Goal: Task Accomplishment & Management: Complete application form

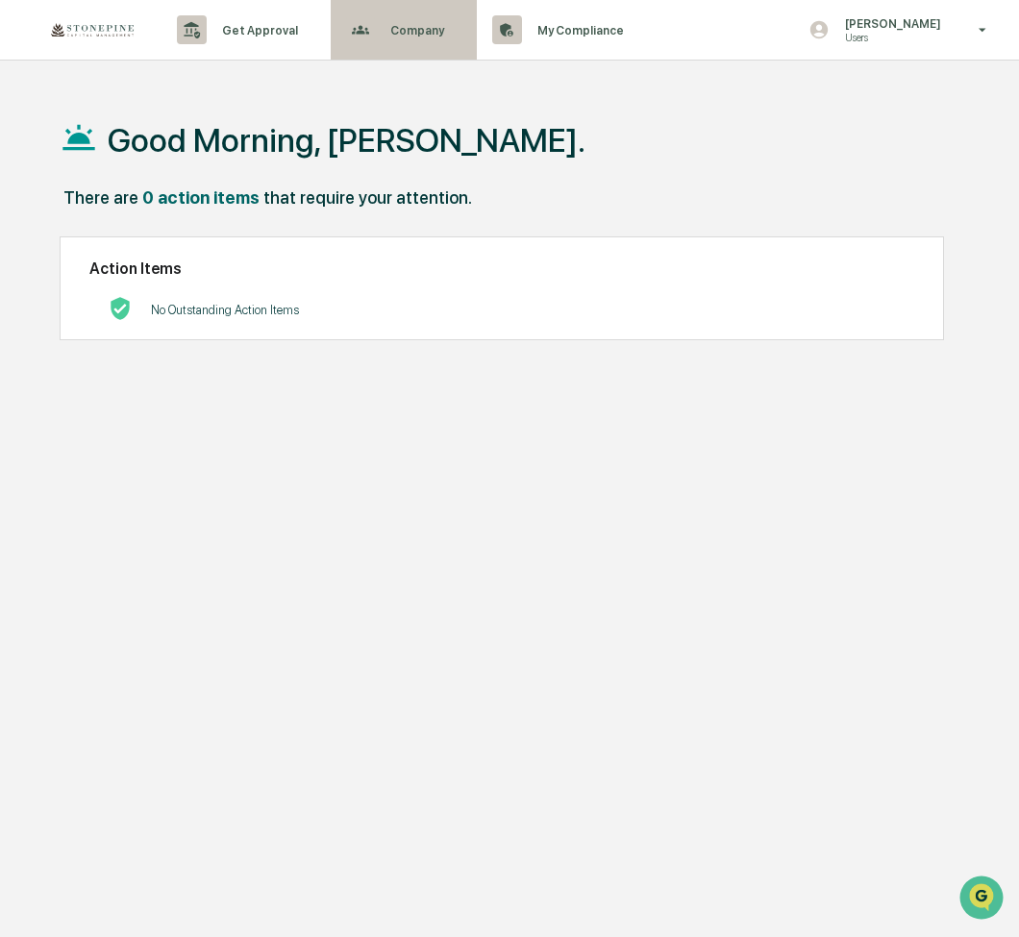
click at [407, 34] on p "Company" at bounding box center [414, 30] width 79 height 14
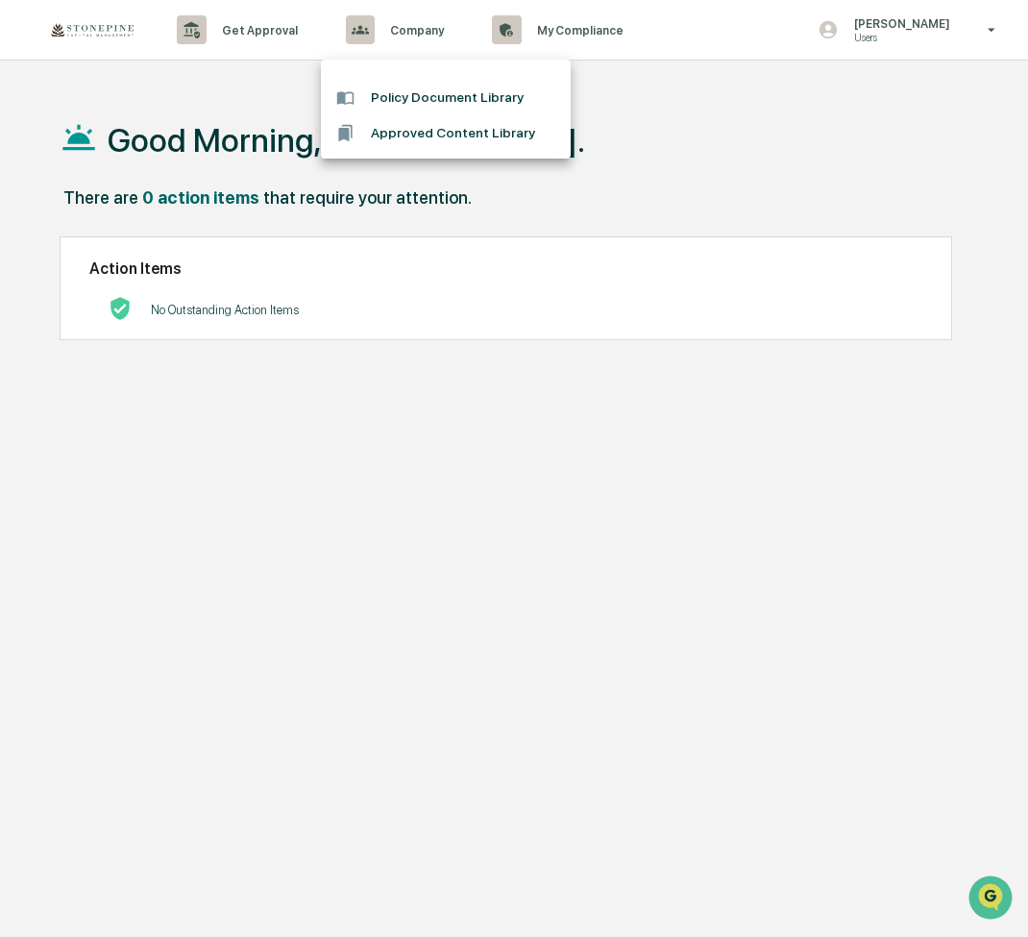
click at [912, 36] on div at bounding box center [514, 468] width 1028 height 937
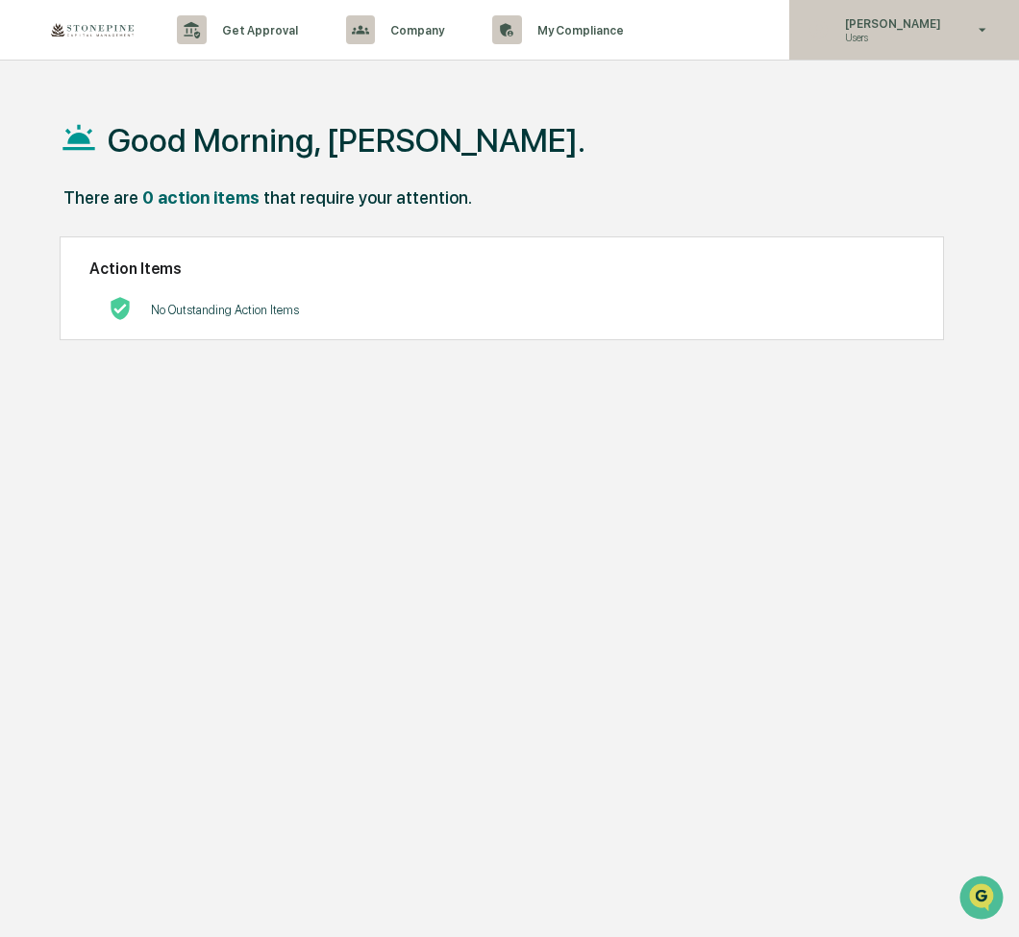
click at [972, 22] on icon at bounding box center [983, 30] width 34 height 18
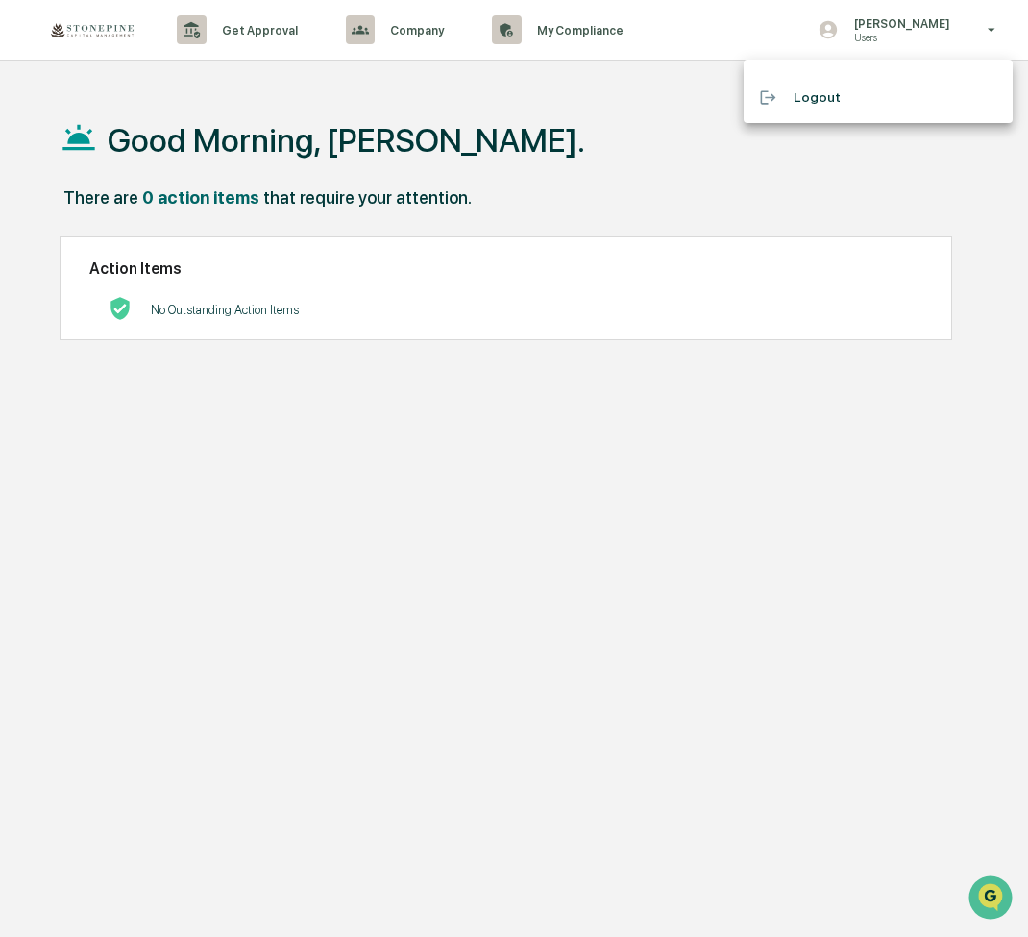
click at [275, 25] on div at bounding box center [514, 468] width 1028 height 937
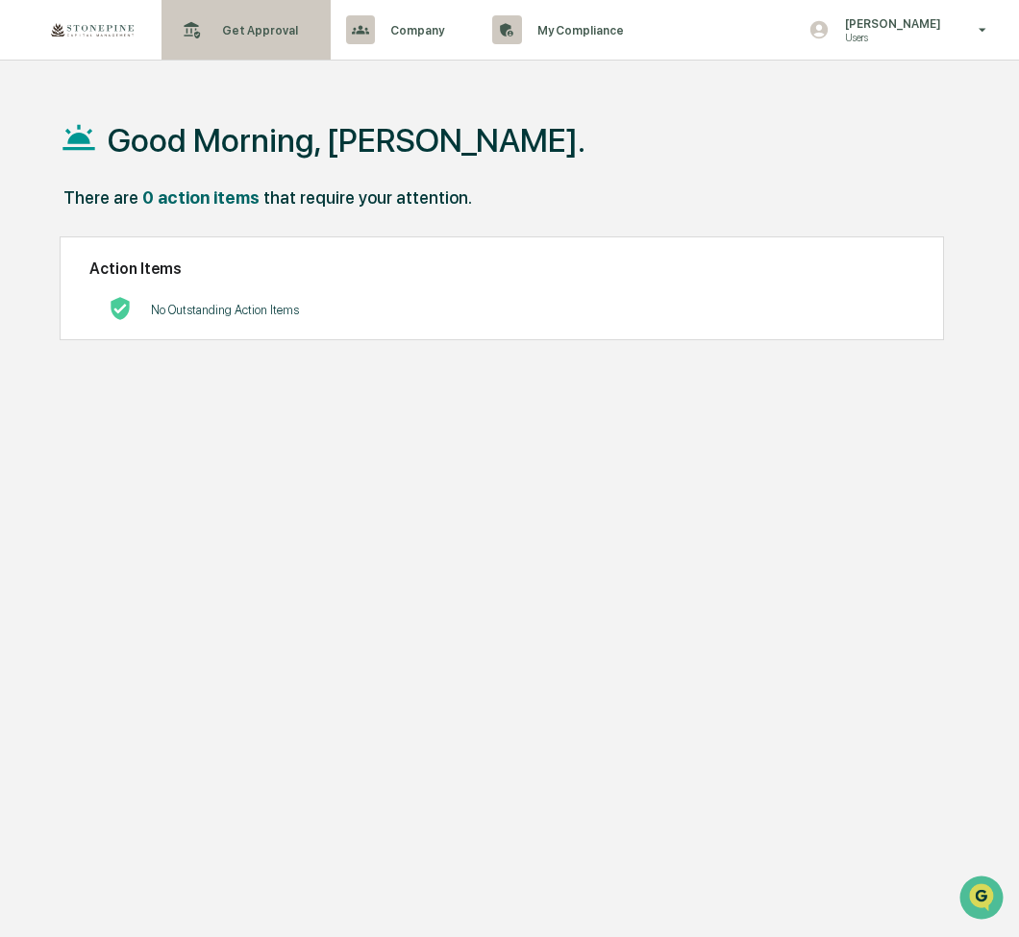
click at [265, 27] on p "Get Approval" at bounding box center [257, 30] width 101 height 14
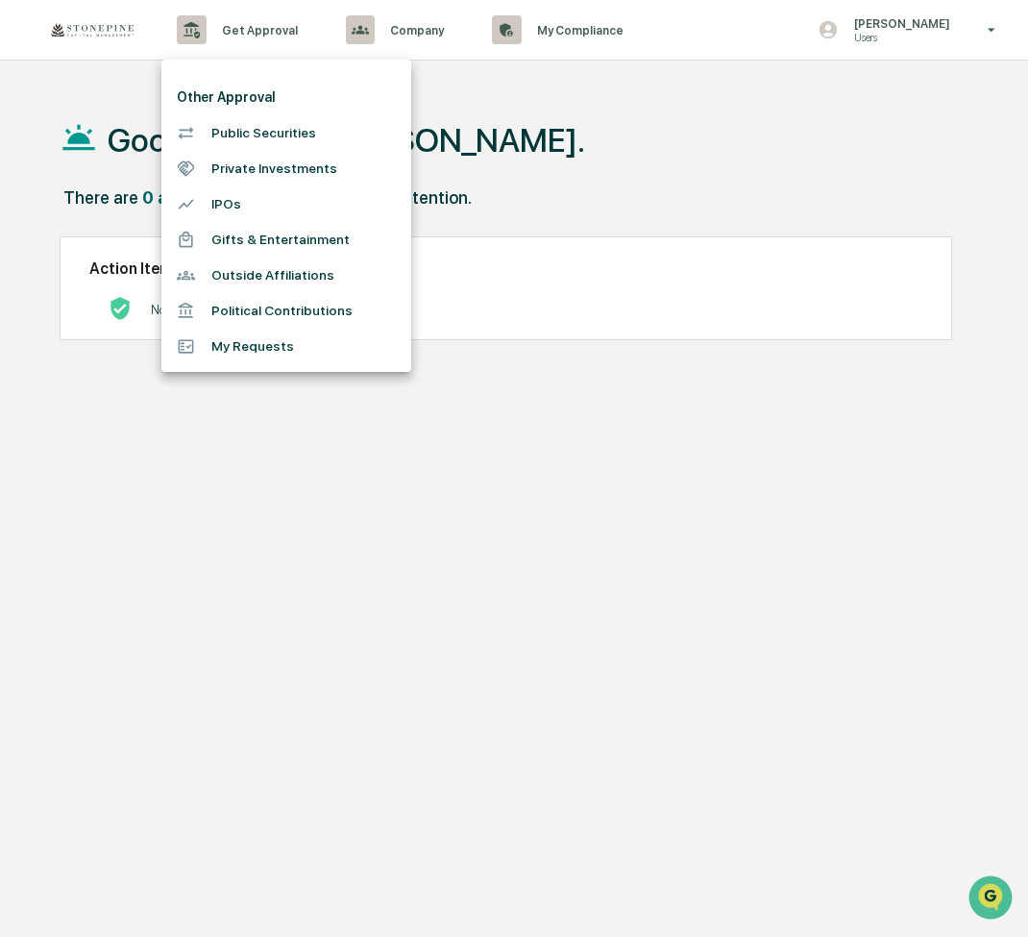
click at [259, 131] on li "Public Securities" at bounding box center [286, 133] width 250 height 36
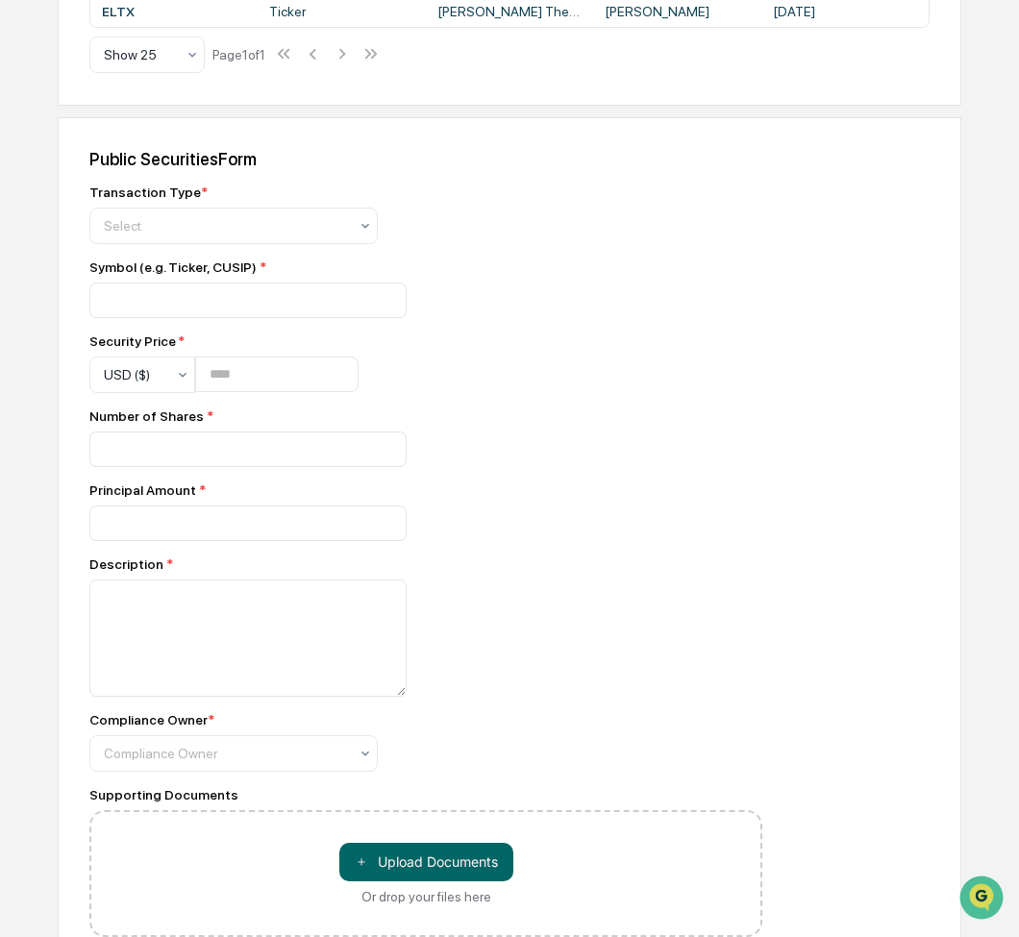
scroll to position [761, 0]
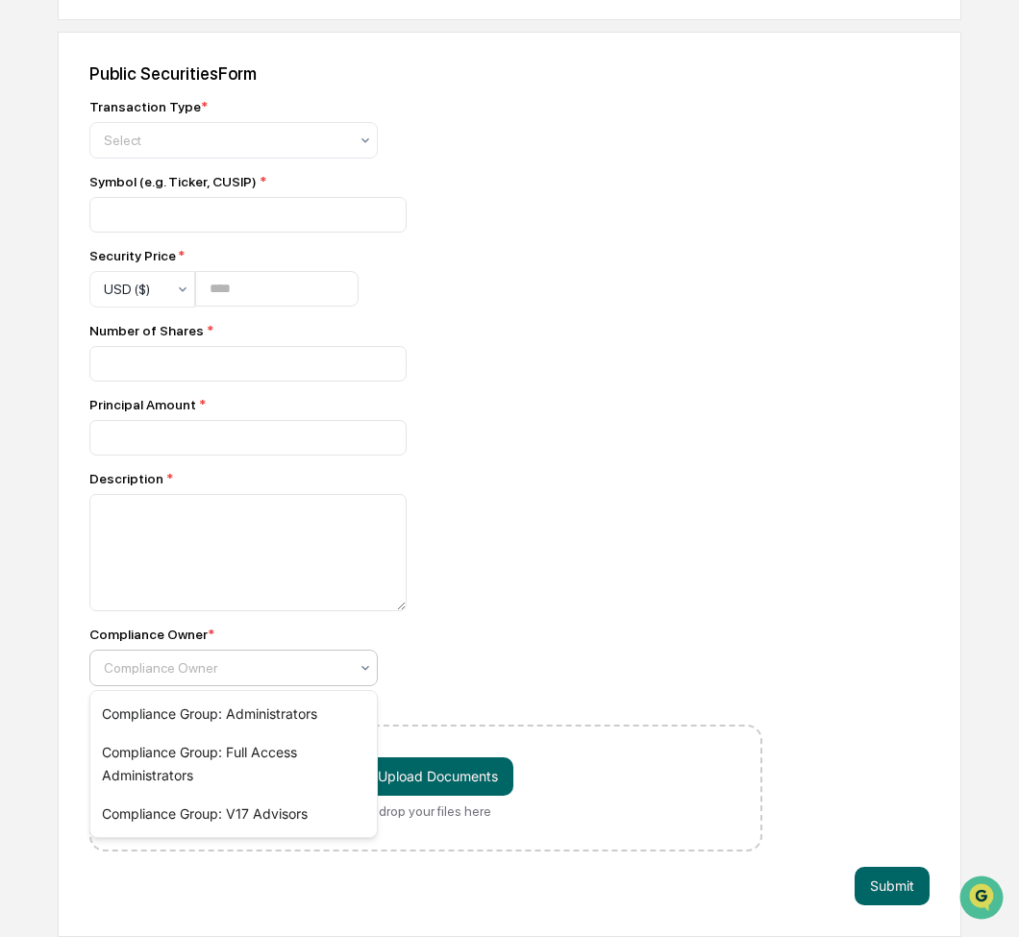
click at [367, 668] on icon at bounding box center [365, 667] width 8 height 5
click at [437, 648] on div "Compliance Owner * 3 results available. Use Up and Down to choose options, pres…" at bounding box center [425, 657] width 673 height 60
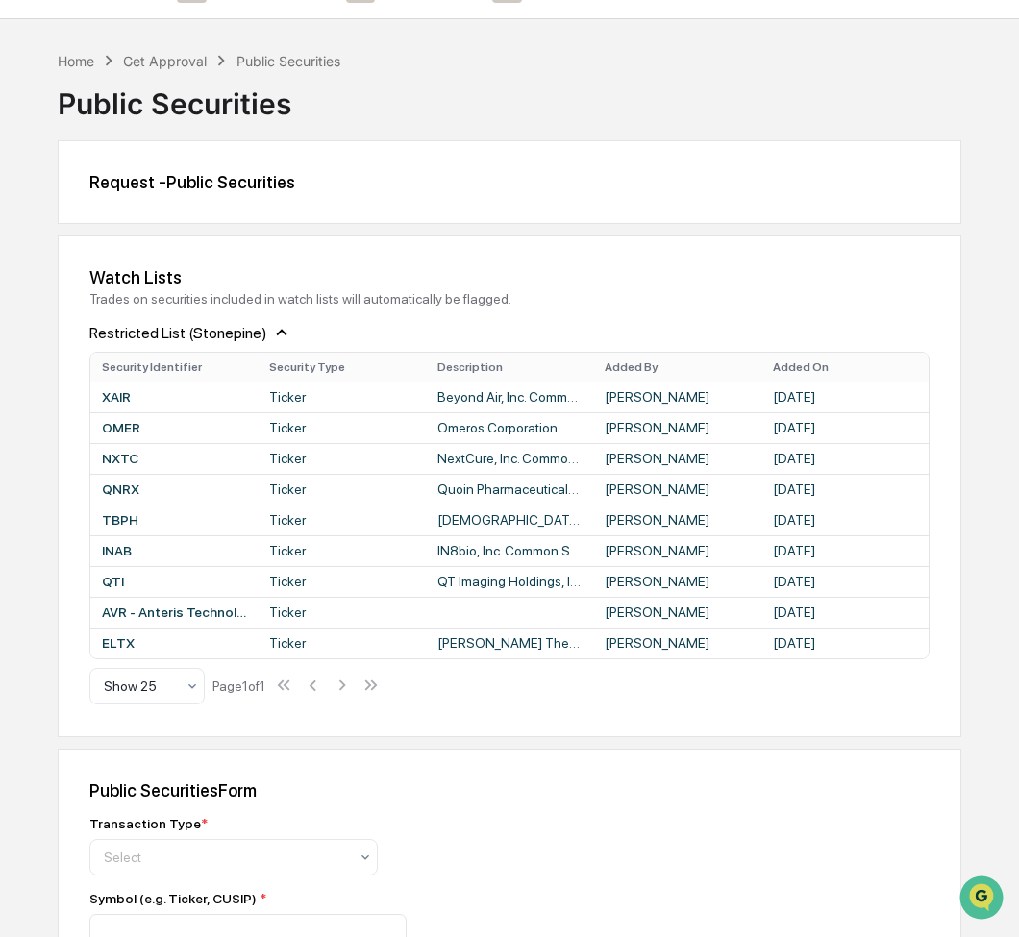
scroll to position [0, 0]
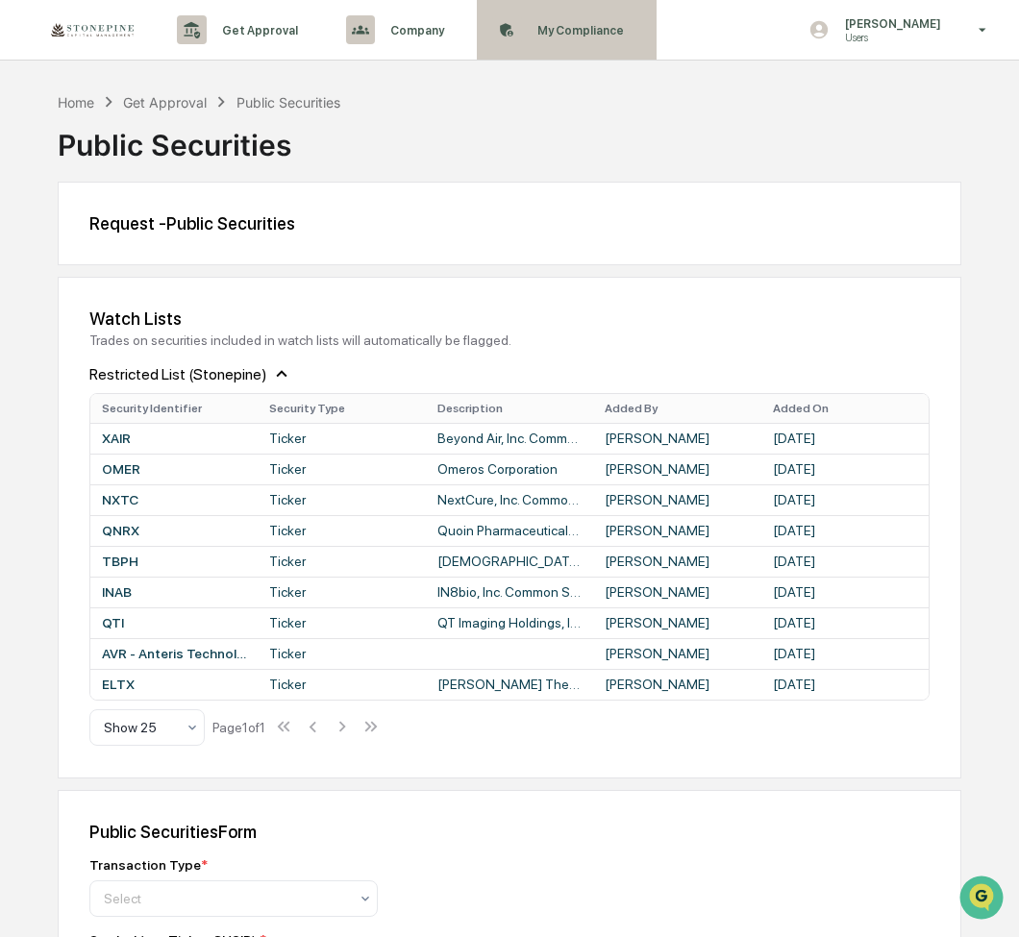
click at [615, 18] on div "My Compliance Data, Deadlines & Settings" at bounding box center [564, 30] width 160 height 60
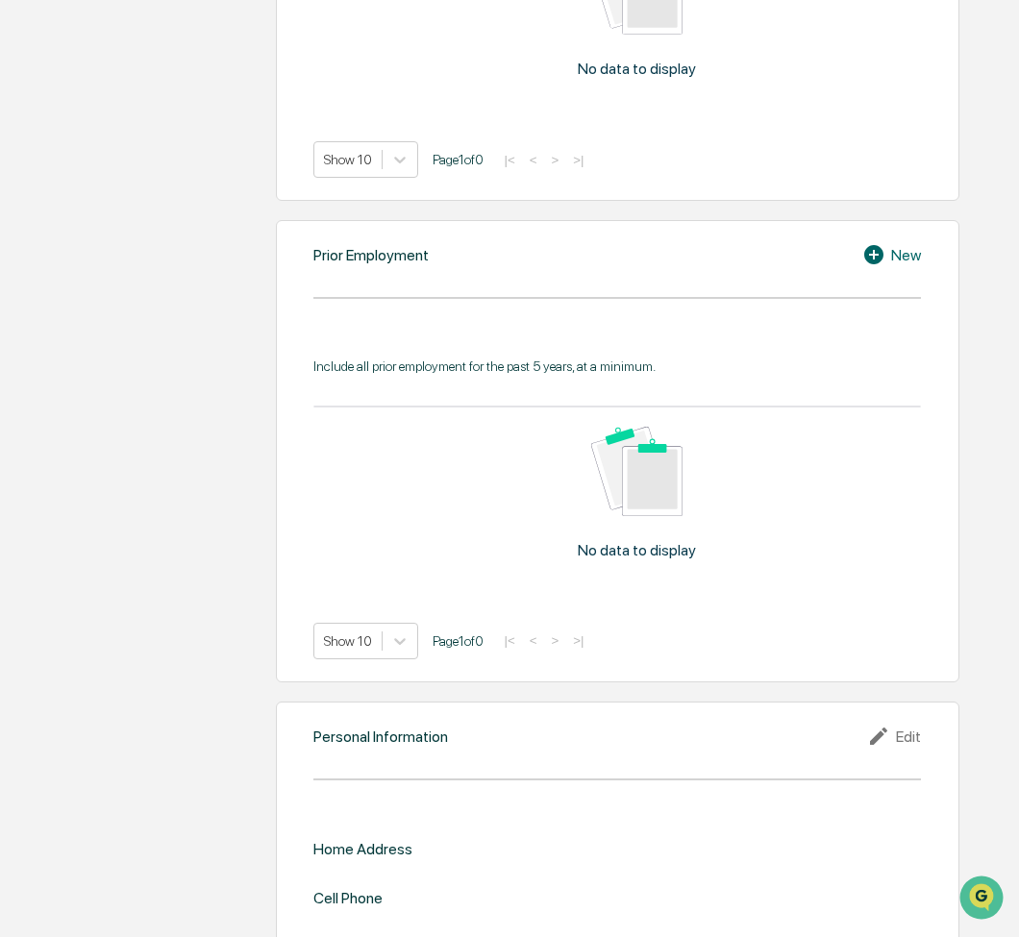
scroll to position [1332, 0]
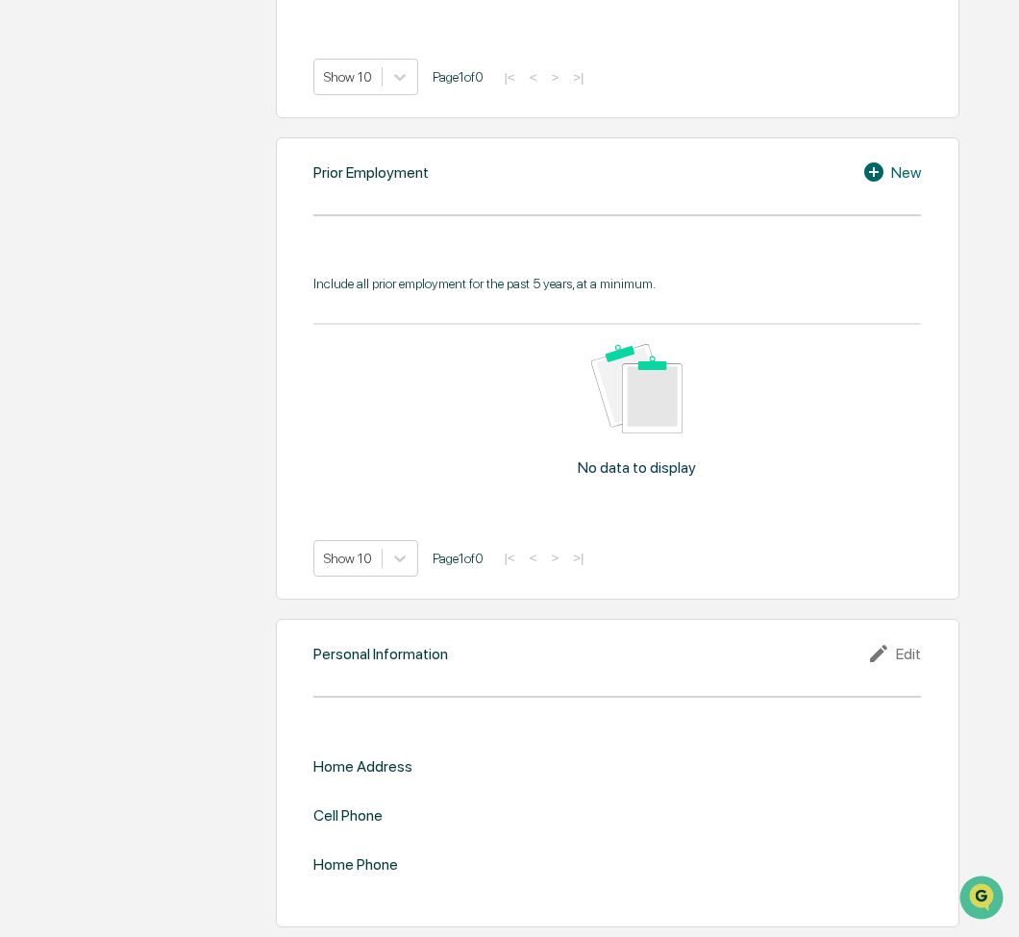
click at [898, 655] on div "Edit" at bounding box center [894, 653] width 54 height 23
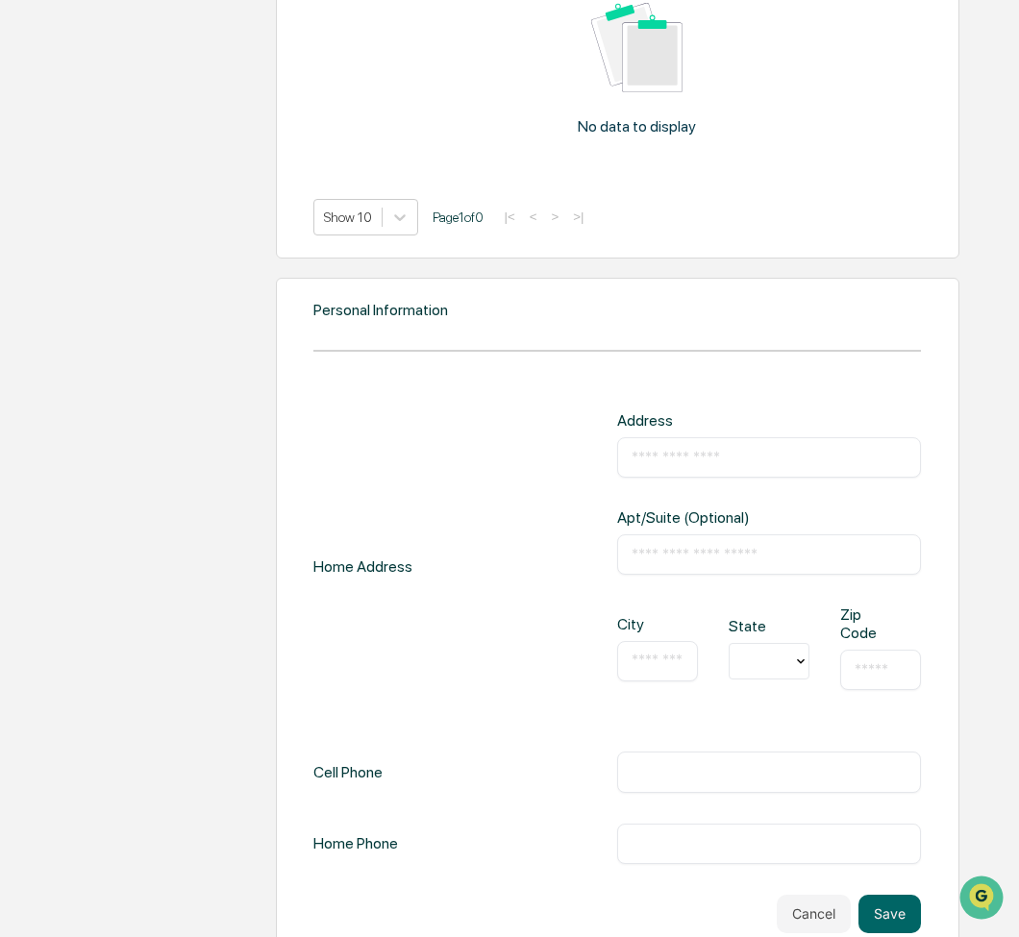
scroll to position [1702, 0]
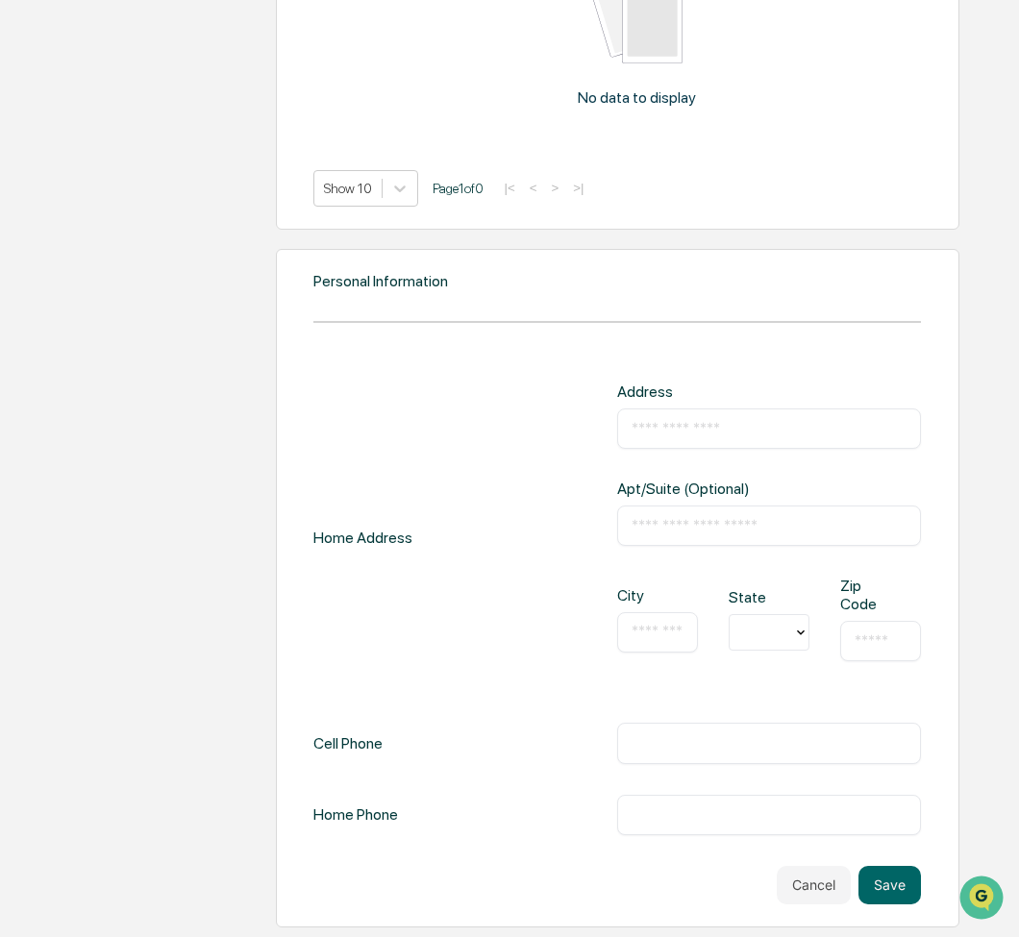
click at [675, 426] on input "text" at bounding box center [768, 428] width 275 height 19
type input "**********"
type input "*******"
type input "**********"
click at [660, 638] on input "text" at bounding box center [655, 632] width 49 height 19
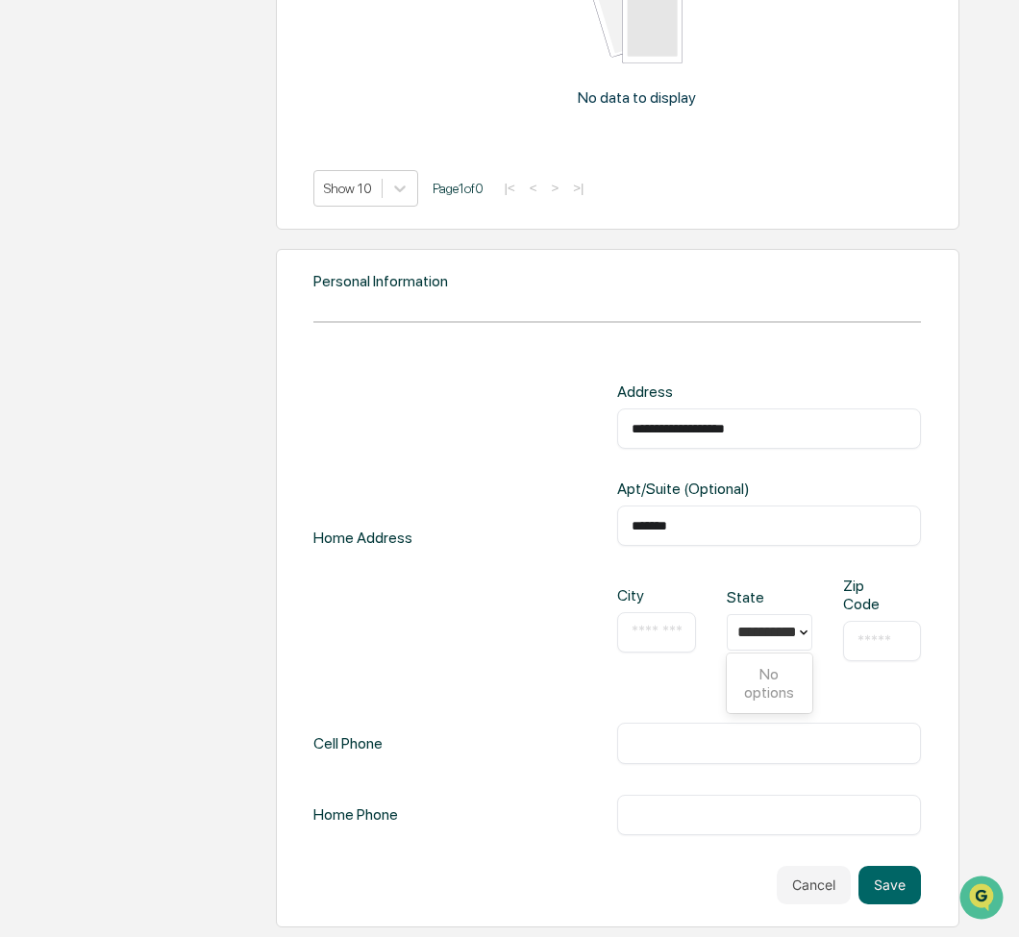
click at [619, 705] on div "**********" at bounding box center [616, 608] width 607 height 453
click at [879, 635] on input "text" at bounding box center [881, 640] width 49 height 19
type input "*****"
type input "**********"
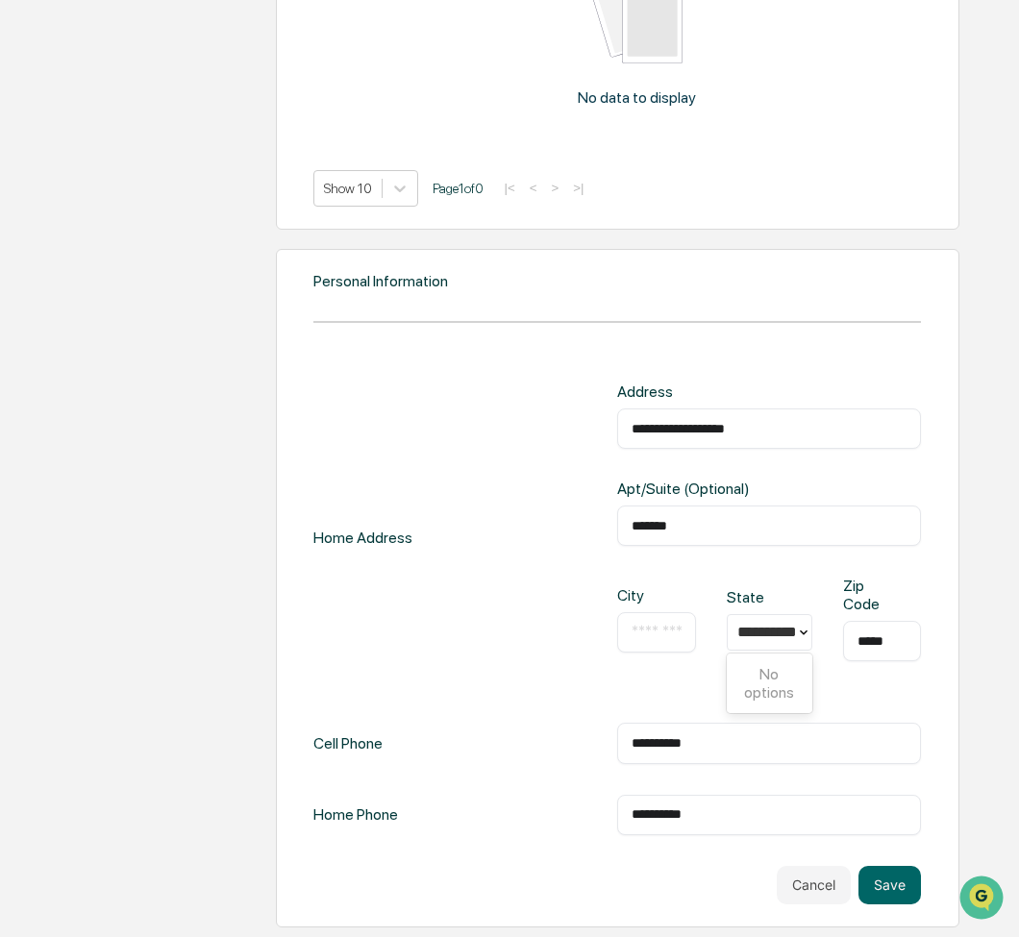
click at [734, 735] on input "**********" at bounding box center [768, 742] width 275 height 19
type input "**********"
click at [894, 884] on button "Save" at bounding box center [889, 885] width 62 height 38
click at [668, 640] on div "​ Field Required" at bounding box center [656, 626] width 78 height 40
click at [662, 634] on input "text" at bounding box center [655, 626] width 49 height 19
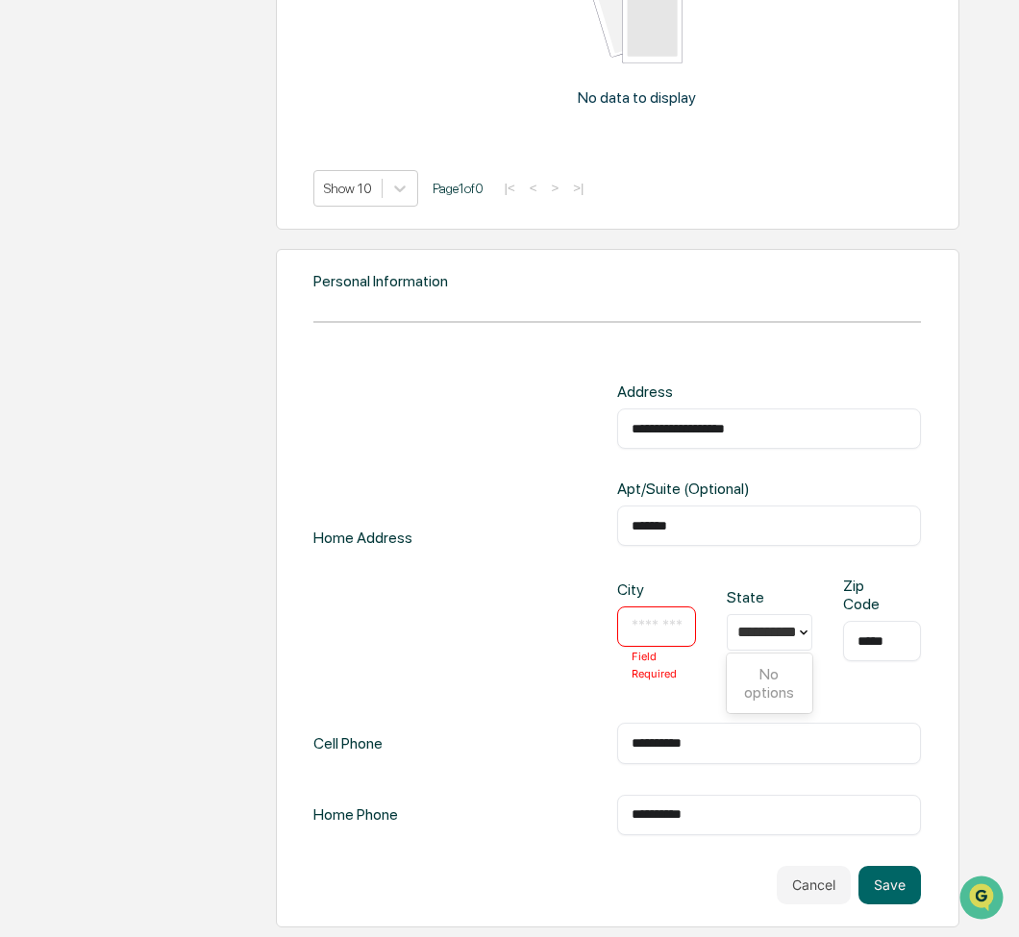
click at [660, 634] on input "text" at bounding box center [655, 626] width 49 height 19
type input "**********"
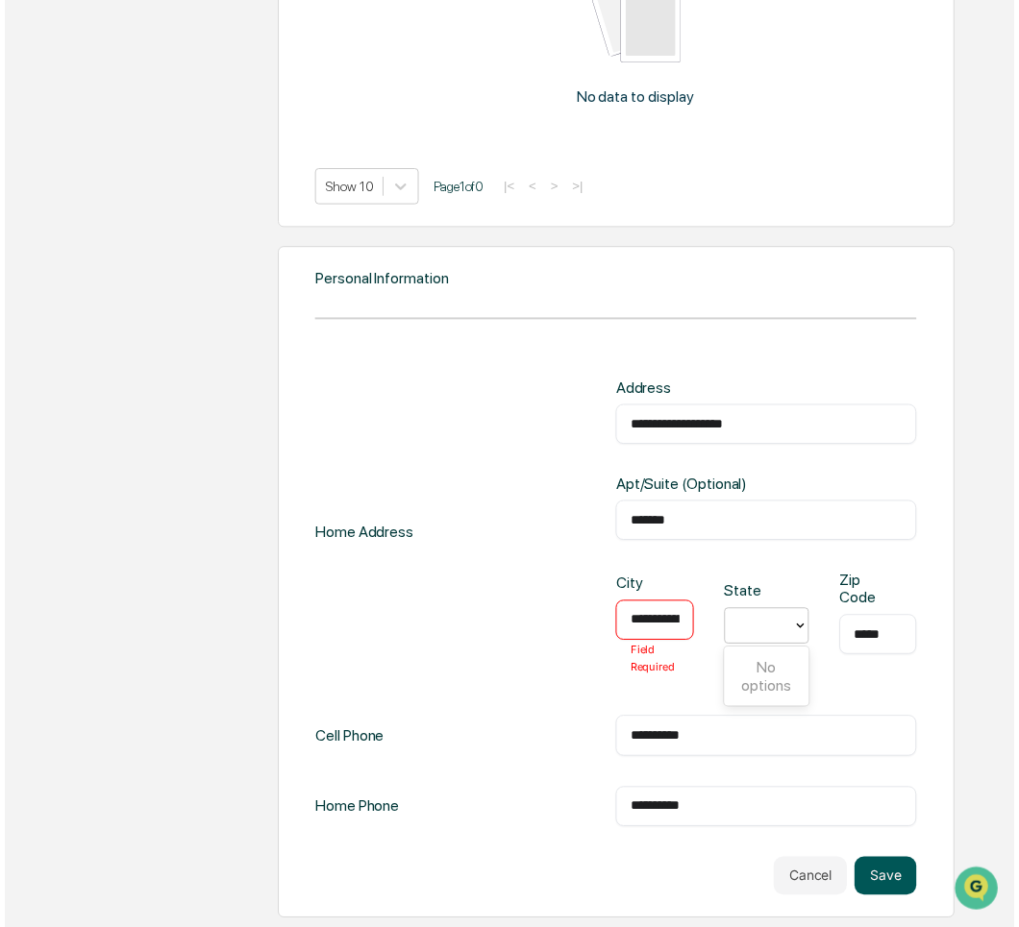
scroll to position [0, 0]
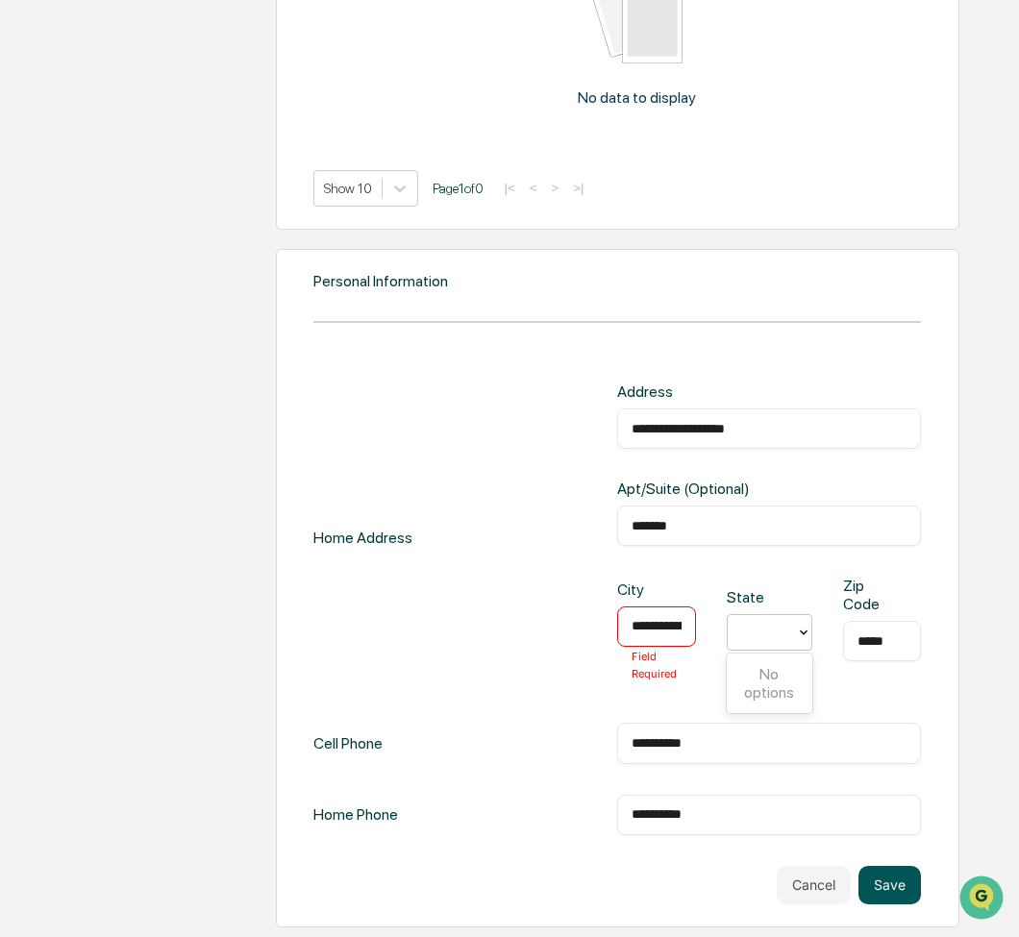
click at [878, 878] on button "Save" at bounding box center [889, 885] width 62 height 38
click at [788, 632] on div at bounding box center [760, 632] width 63 height 30
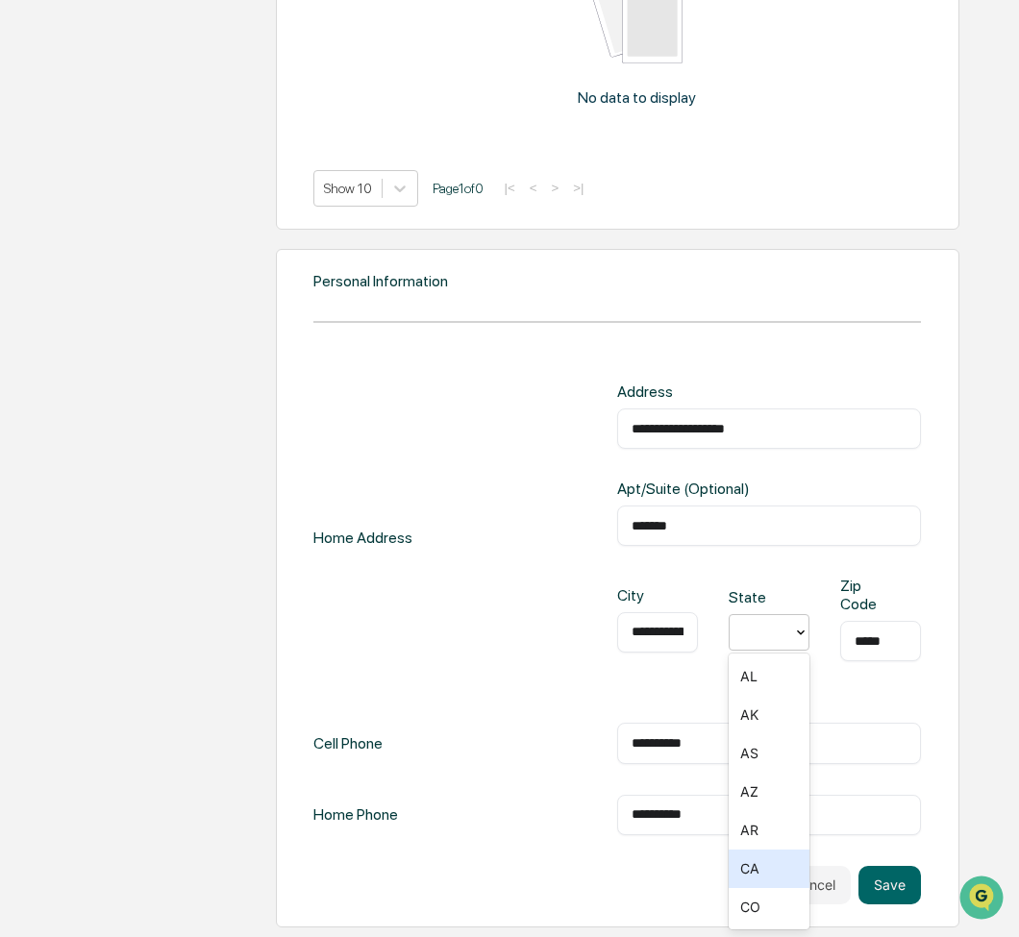
click at [783, 873] on div "CA" at bounding box center [768, 868] width 81 height 38
click at [910, 874] on button "Save" at bounding box center [889, 885] width 62 height 38
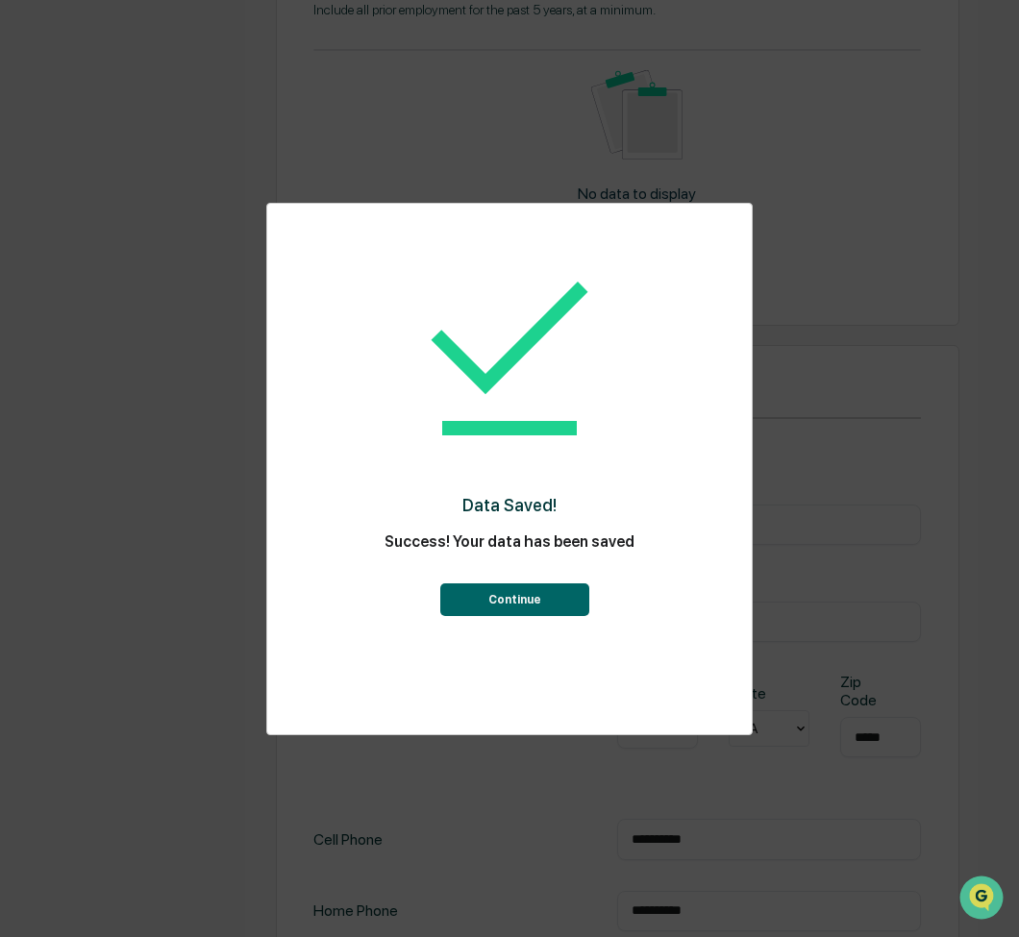
click at [531, 585] on button "Continue" at bounding box center [514, 599] width 149 height 33
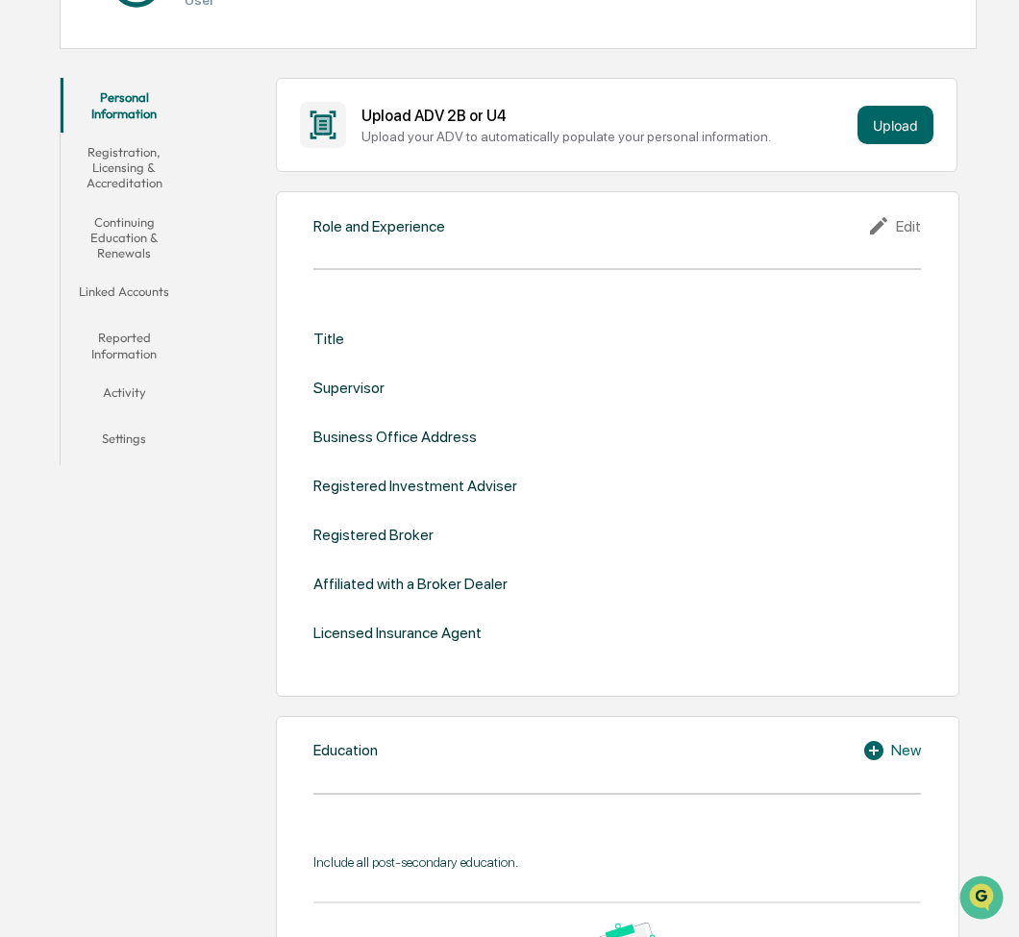
scroll to position [247, 0]
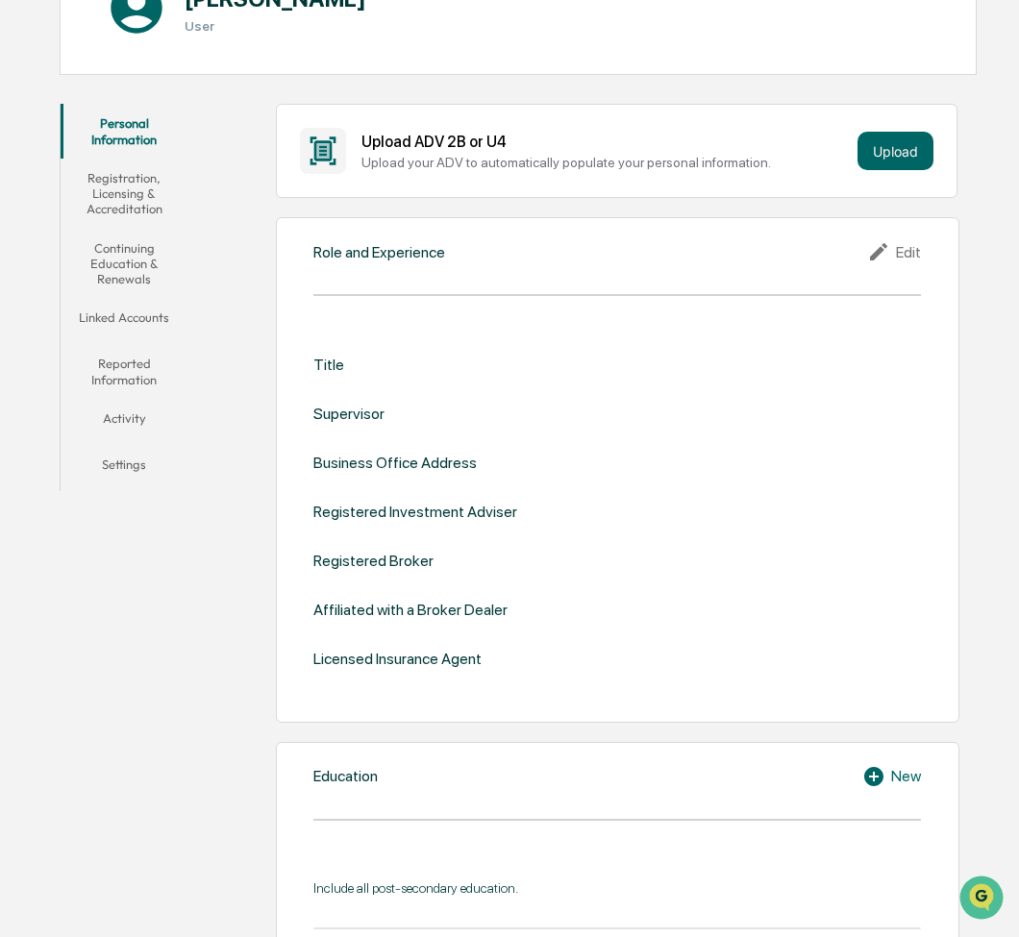
click at [323, 365] on div "Title" at bounding box center [328, 365] width 31 height 18
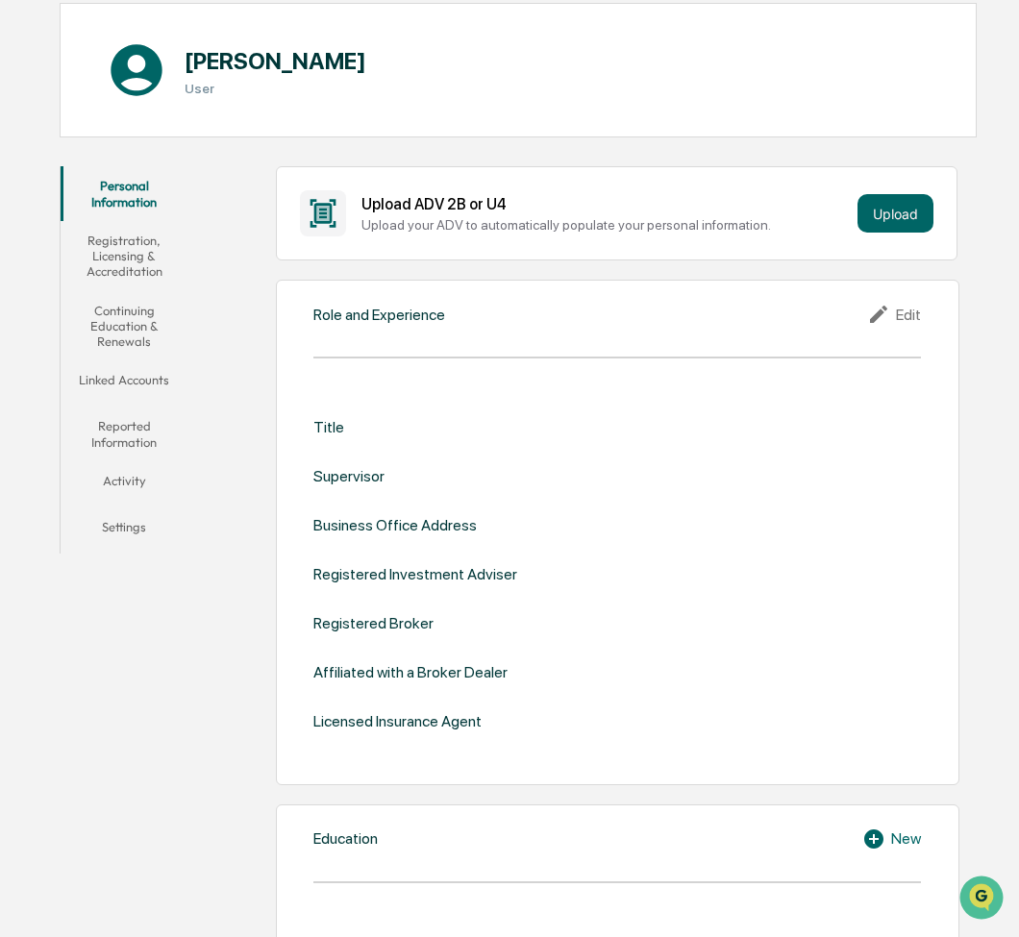
scroll to position [151, 0]
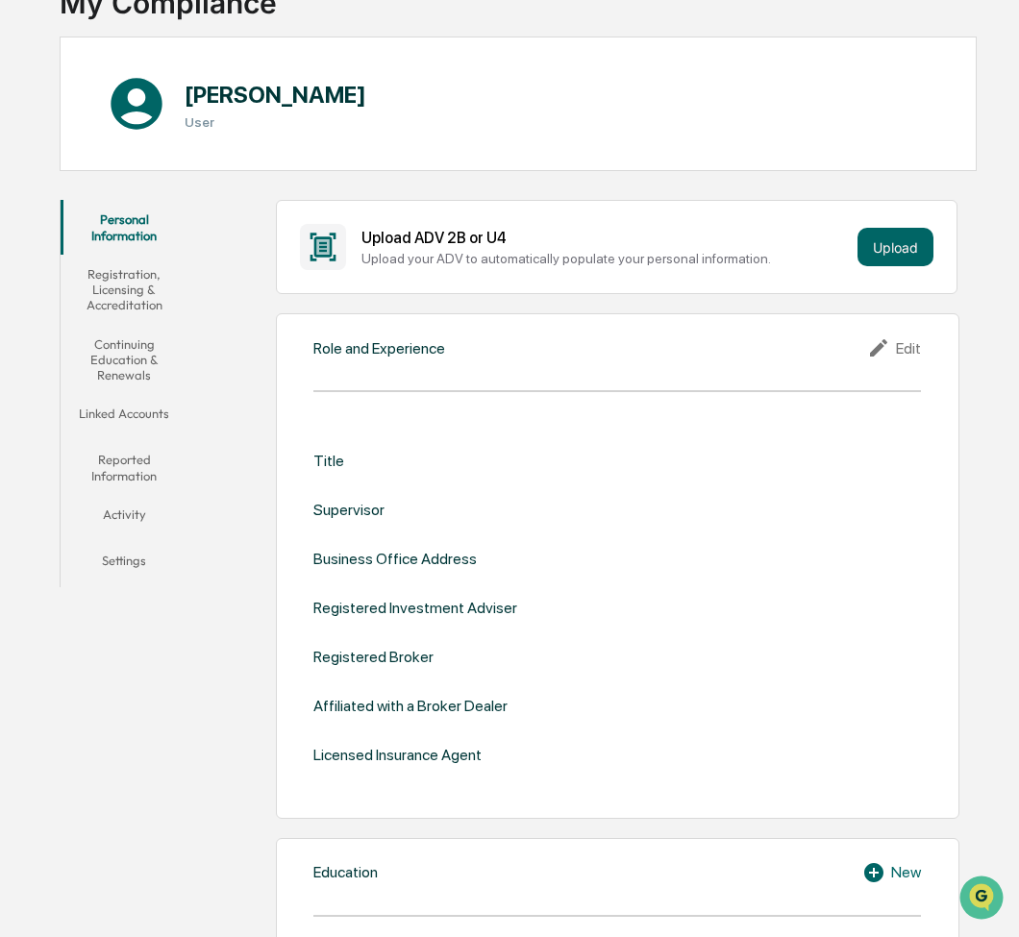
click at [908, 352] on div "Edit" at bounding box center [894, 347] width 54 height 23
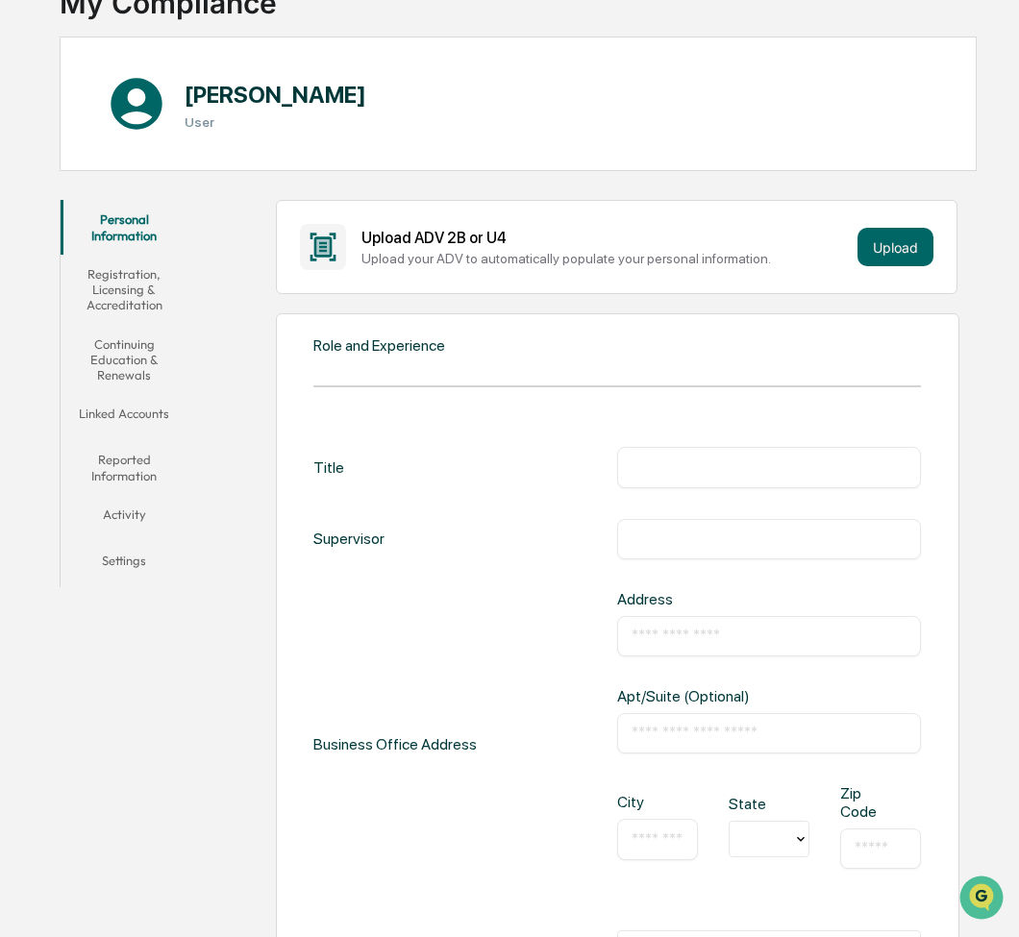
click at [685, 464] on input "text" at bounding box center [768, 466] width 275 height 19
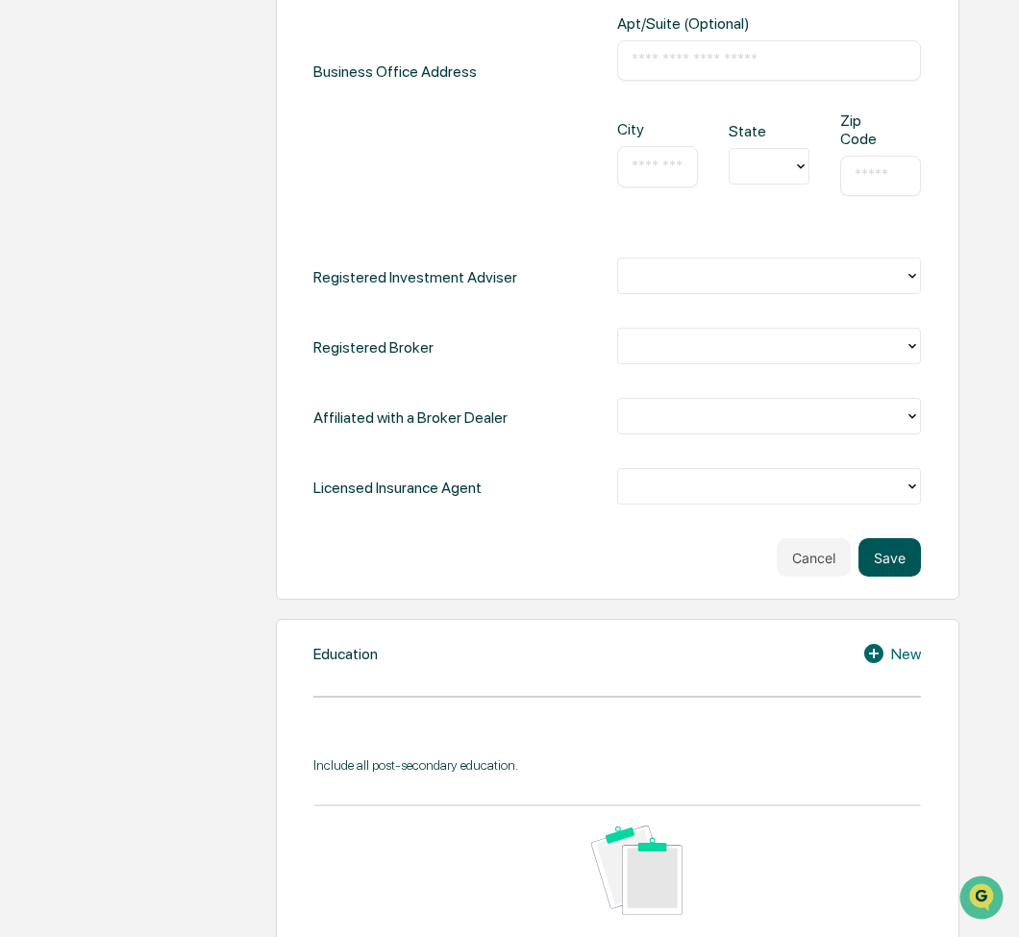
type input "*******"
click at [881, 553] on button "Save" at bounding box center [889, 557] width 62 height 38
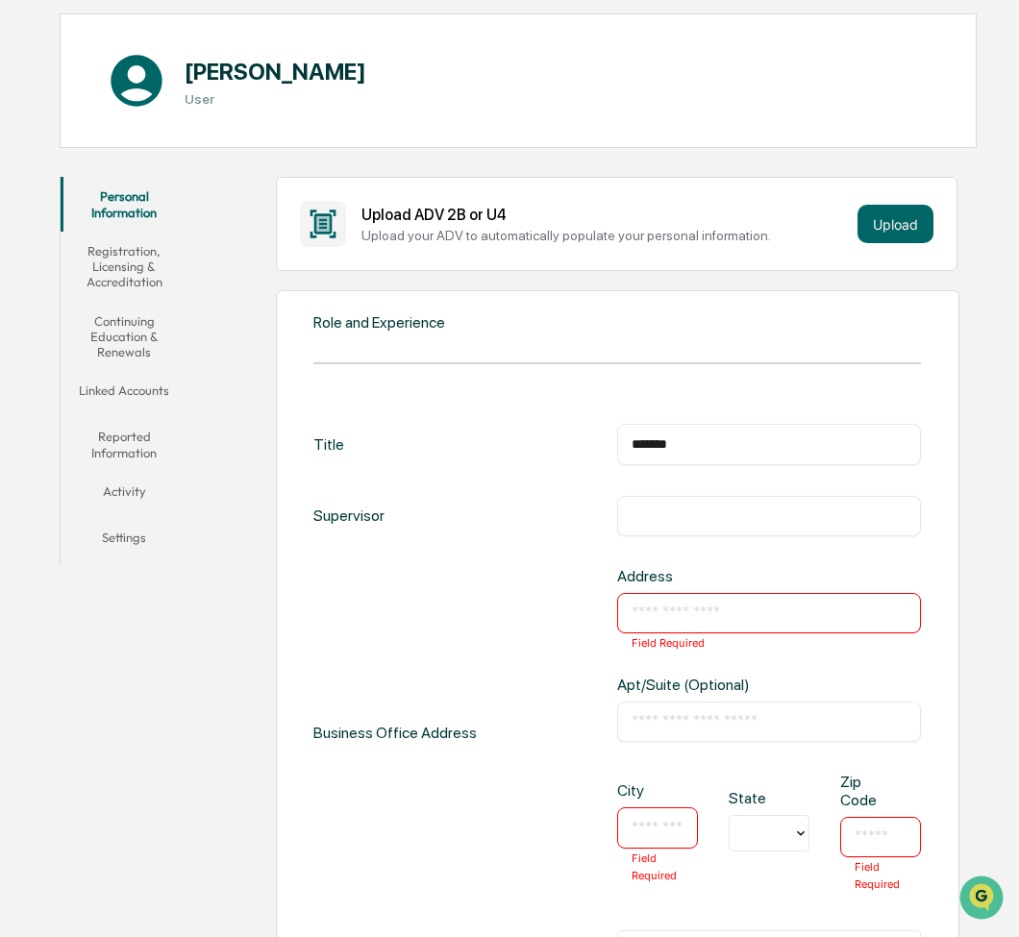
scroll to position [162, 0]
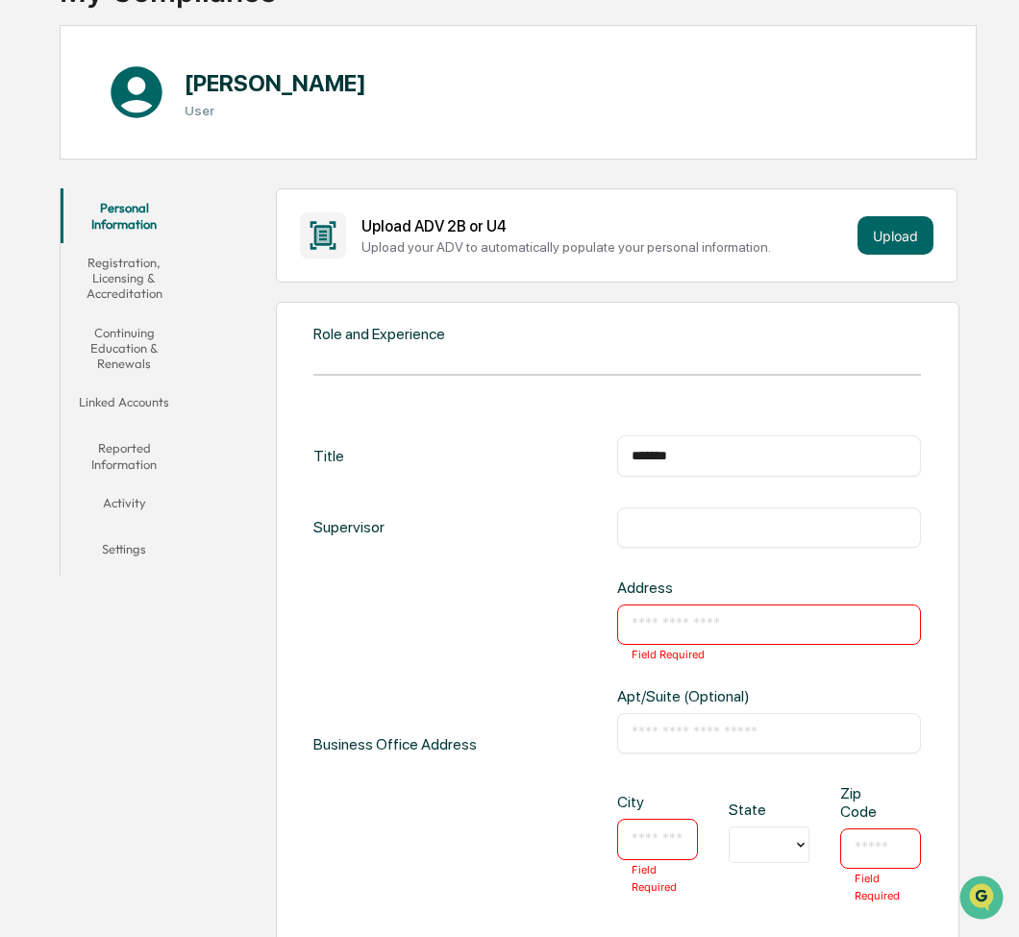
click at [120, 279] on button "Registration, Licensing & Accreditation" at bounding box center [125, 278] width 128 height 70
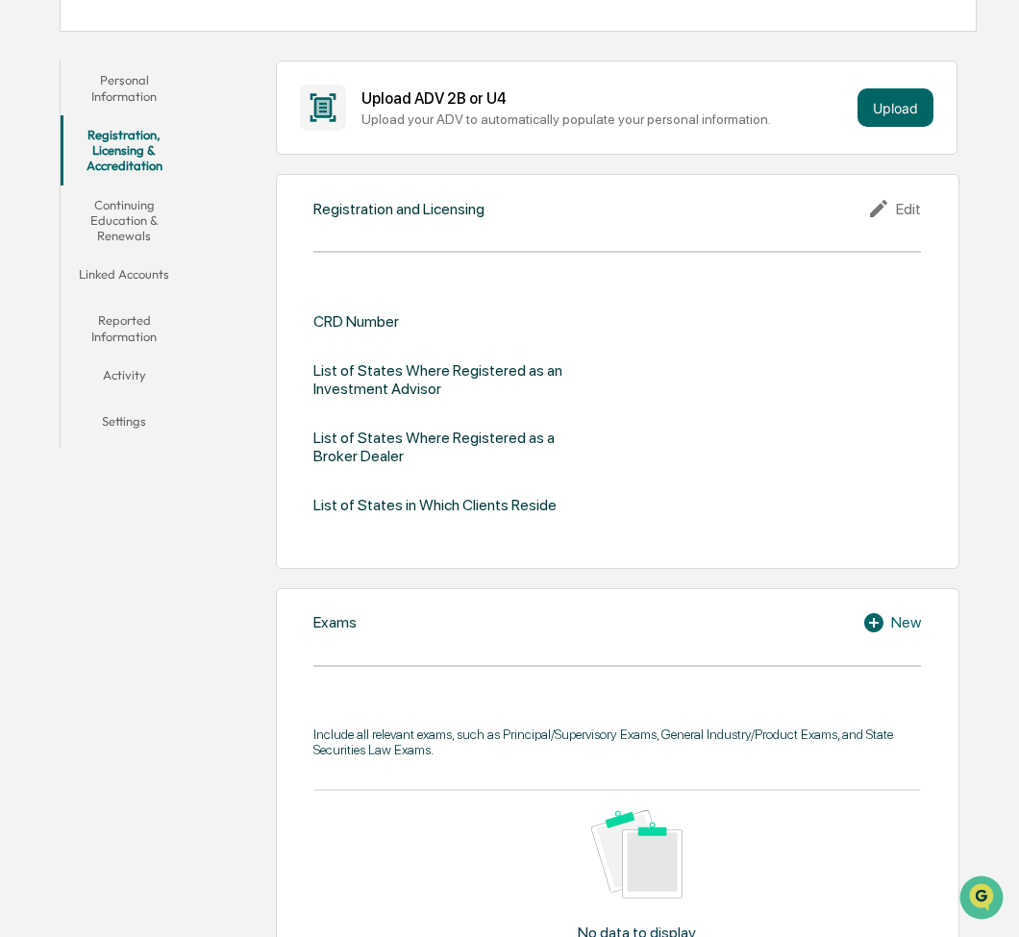
scroll to position [258, 0]
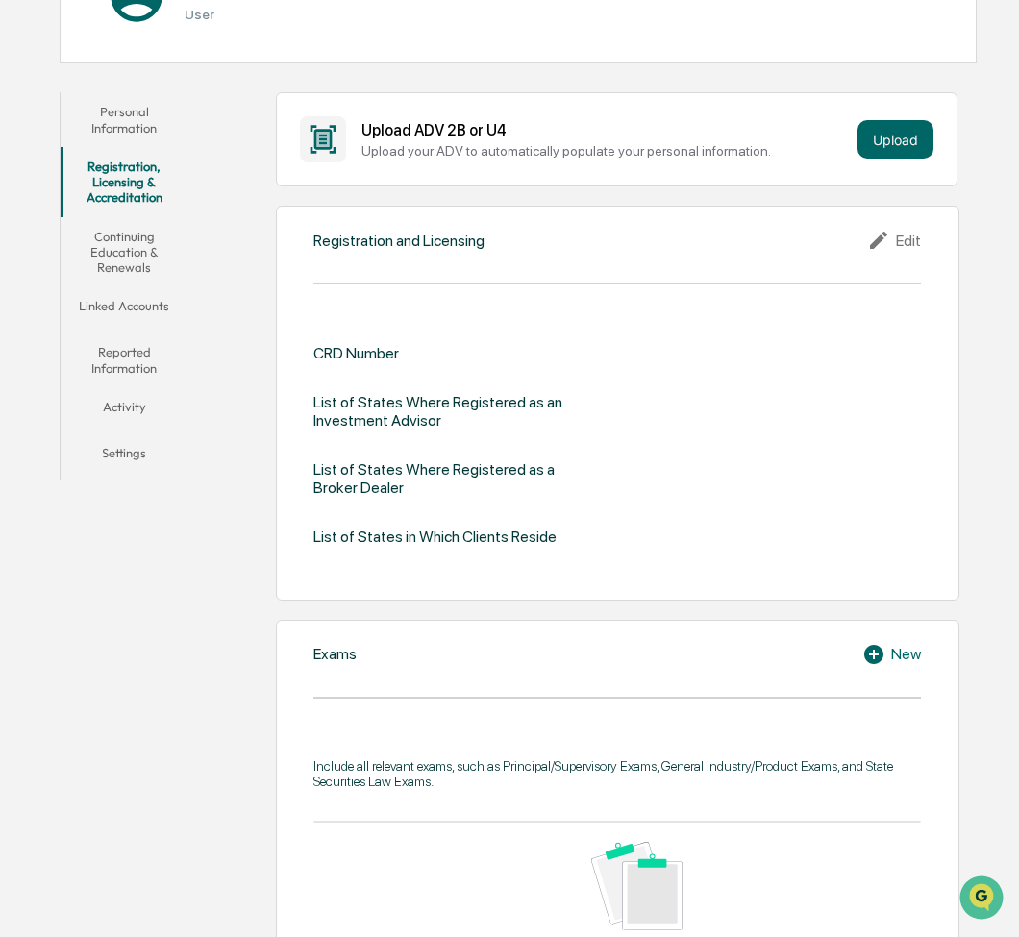
click at [127, 305] on button "Linked Accounts" at bounding box center [125, 309] width 128 height 46
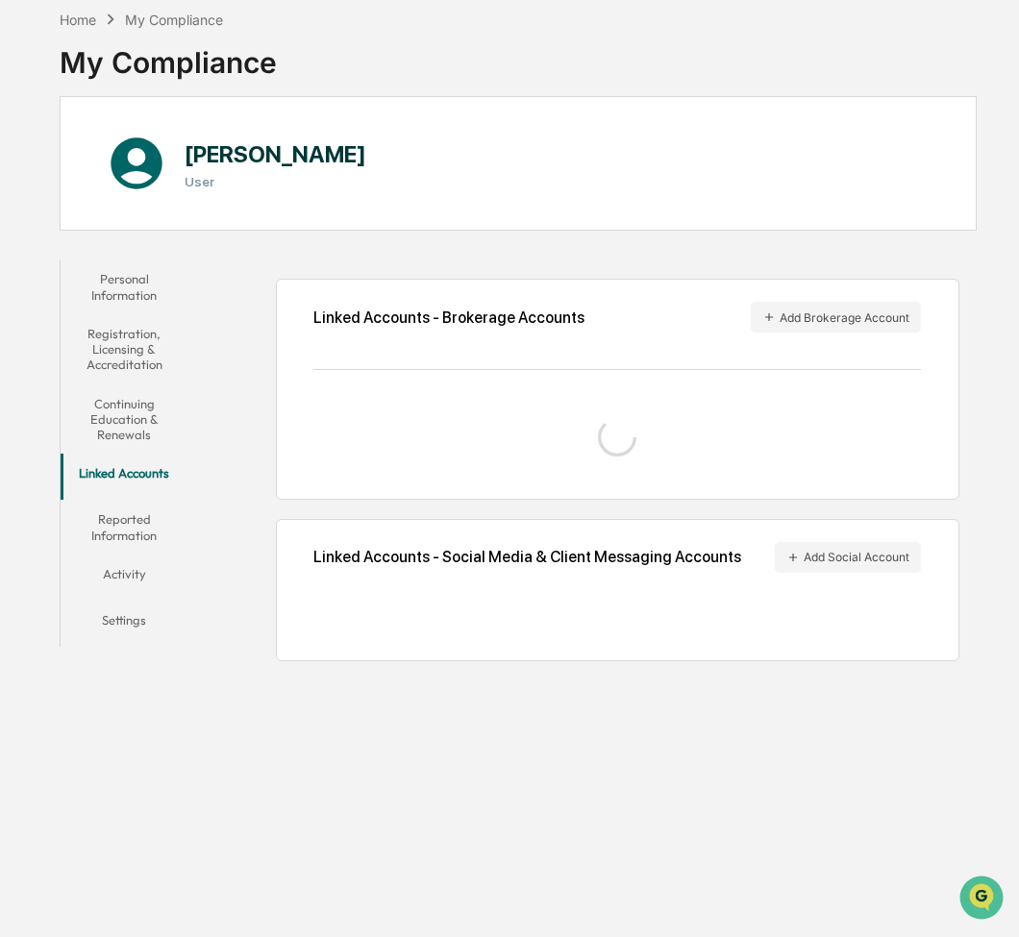
scroll to position [91, 0]
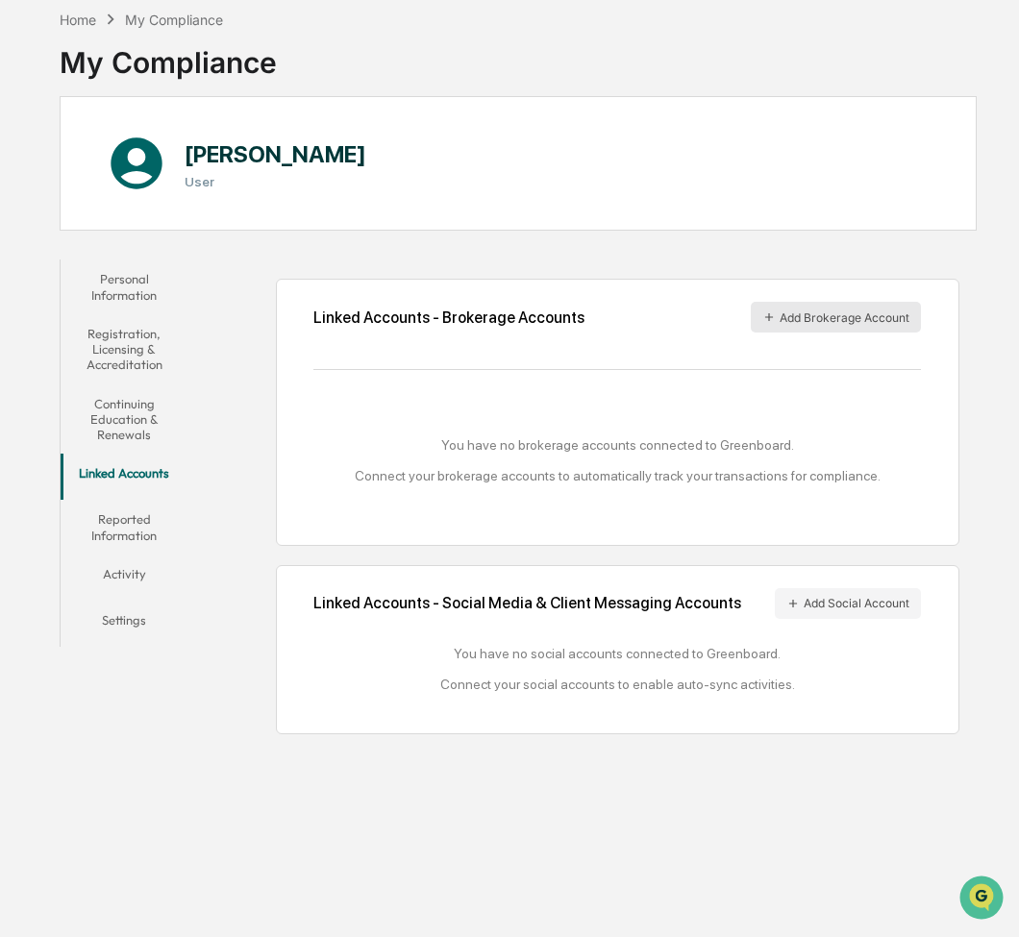
click at [815, 320] on button "Add Brokerage Account" at bounding box center [835, 317] width 170 height 31
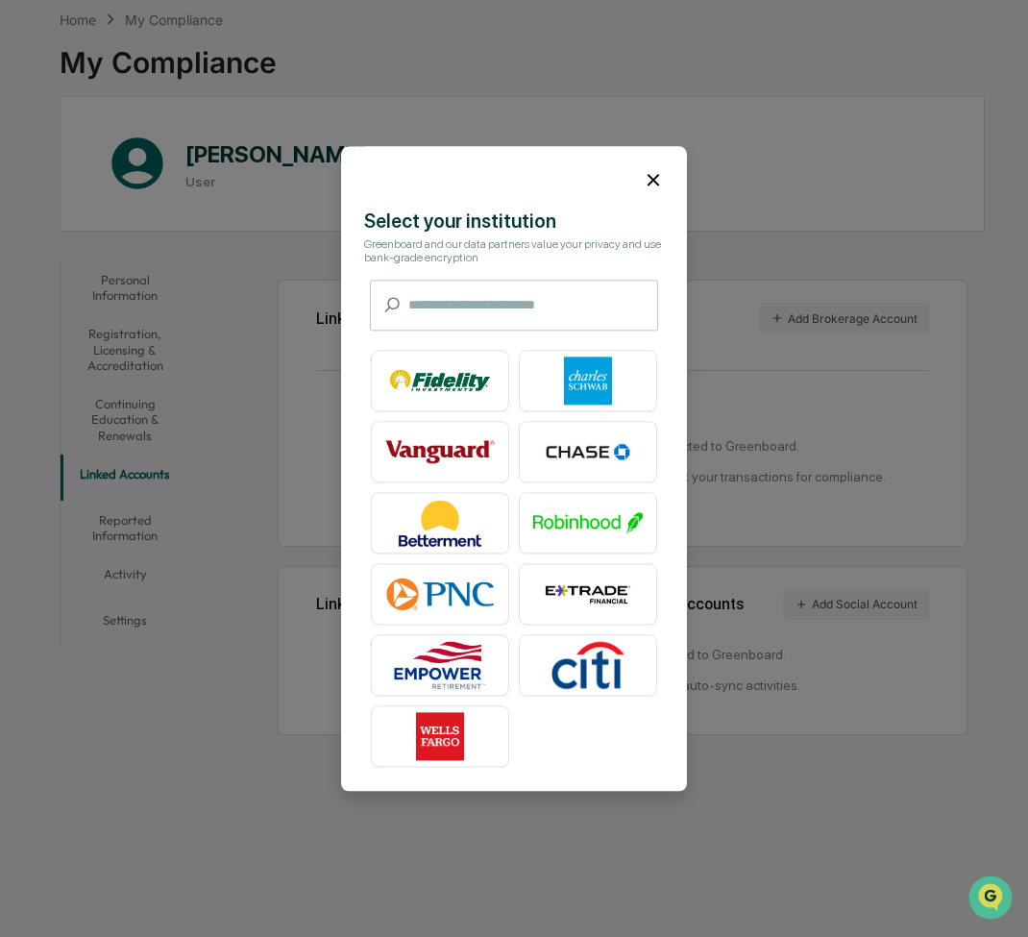
click at [652, 181] on icon at bounding box center [654, 180] width 12 height 12
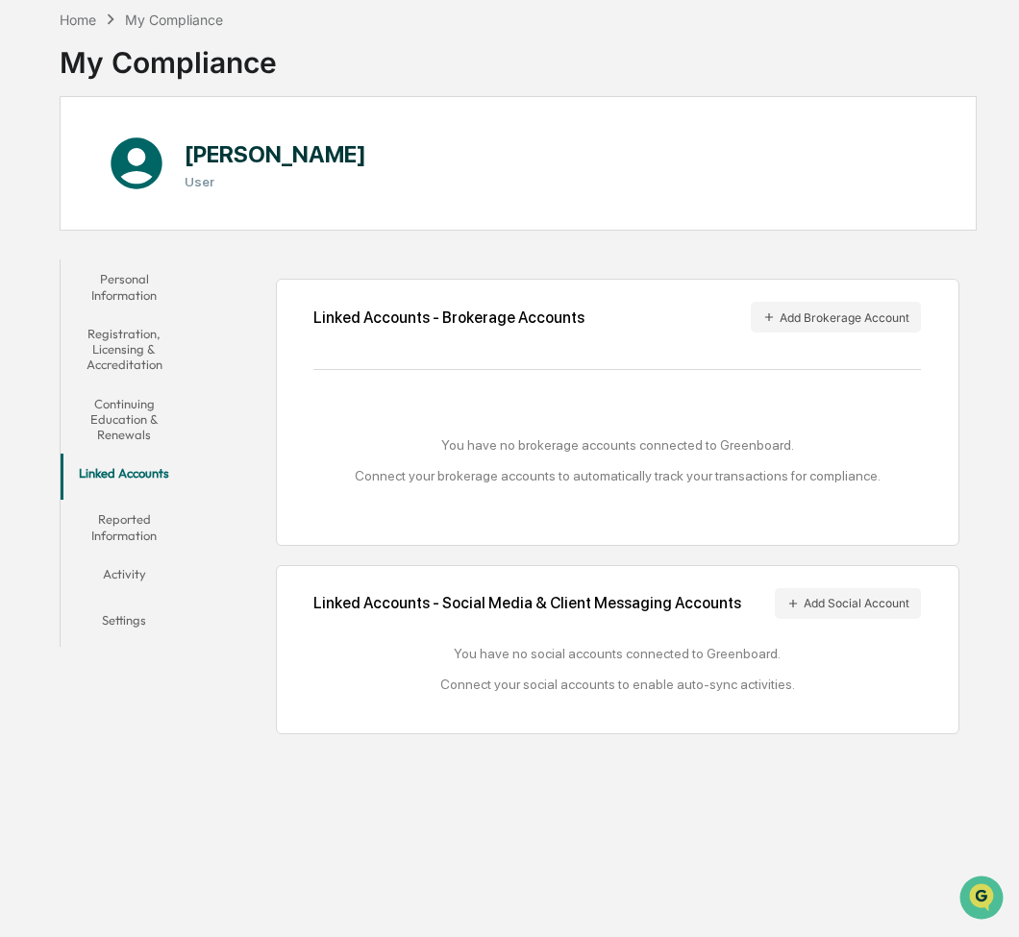
scroll to position [0, 0]
